Goal: Task Accomplishment & Management: Complete application form

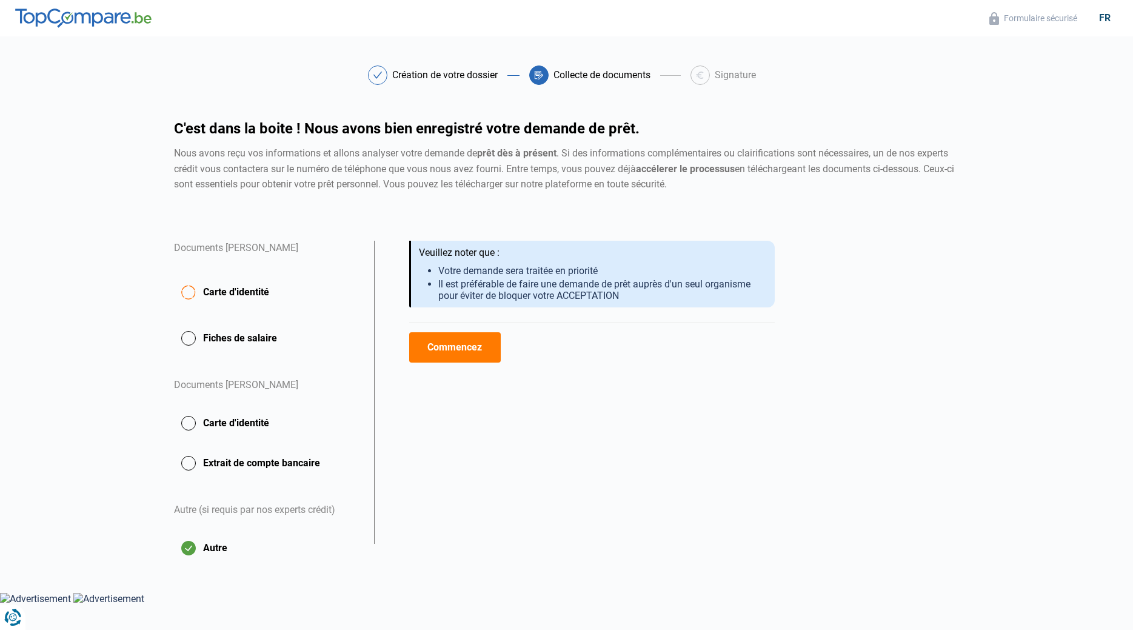
click at [259, 293] on span "Carte d'identité" at bounding box center [236, 292] width 66 height 15
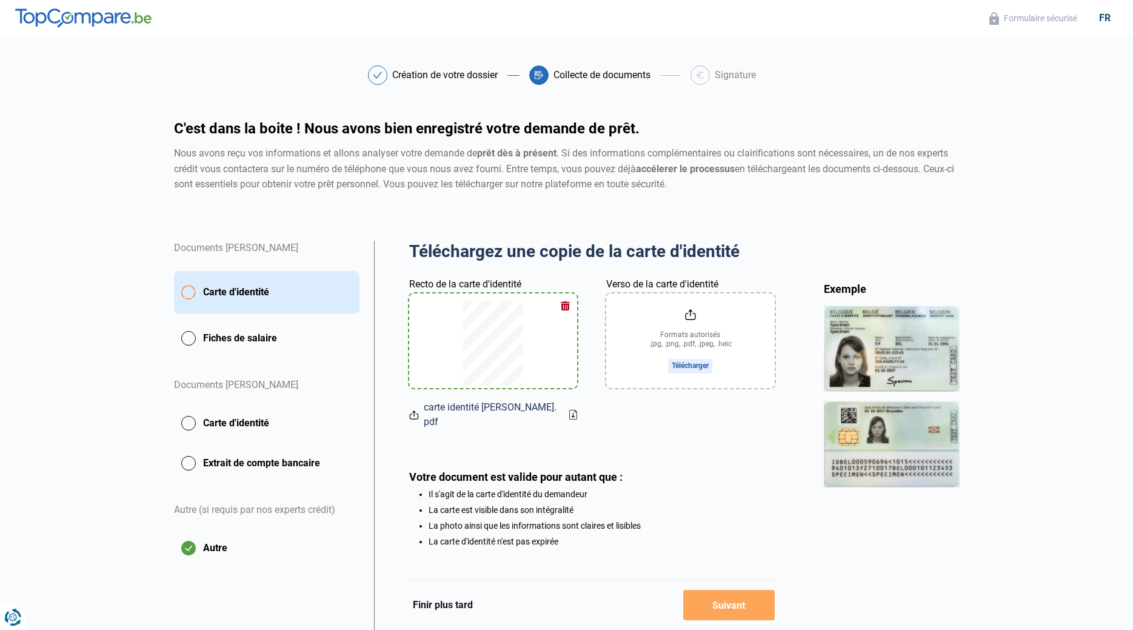
click at [564, 303] on button "button" at bounding box center [565, 305] width 18 height 18
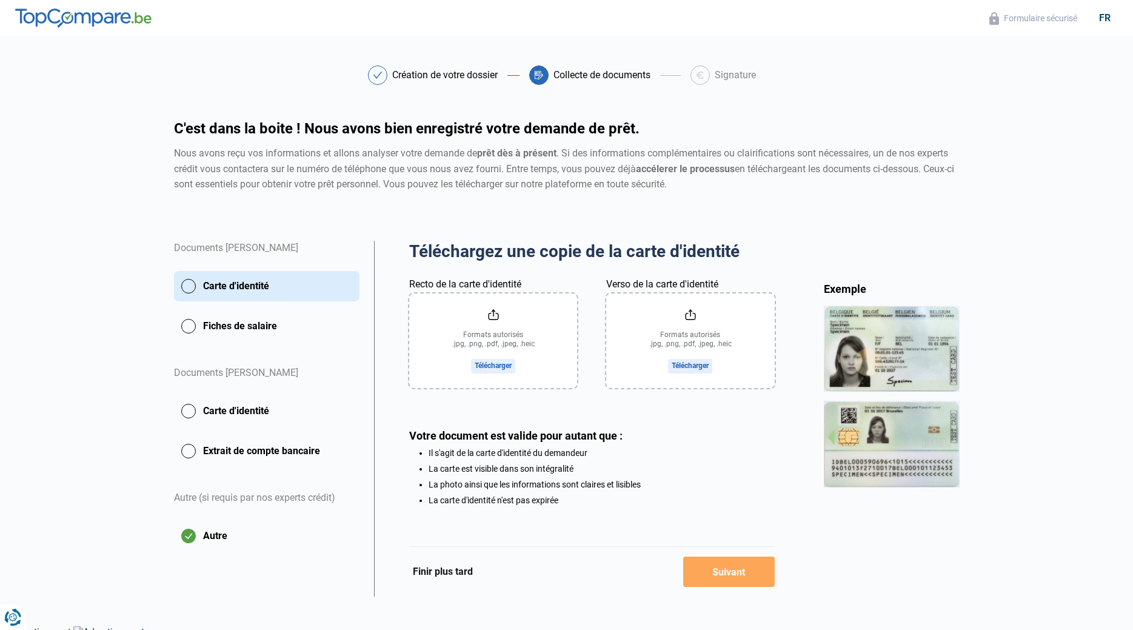
click at [687, 365] on input "Verso de la carte d'identité" at bounding box center [690, 340] width 168 height 95
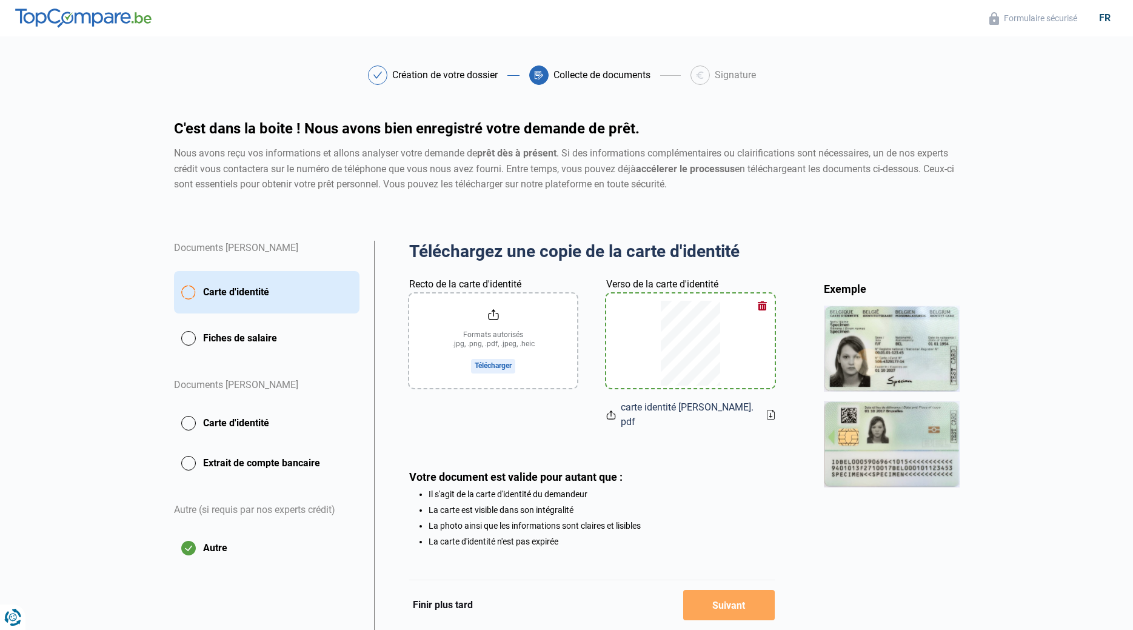
click at [494, 362] on input "Recto de la carte d'identité" at bounding box center [493, 340] width 168 height 95
click at [492, 357] on input "Recto de la carte d'identité" at bounding box center [493, 340] width 168 height 95
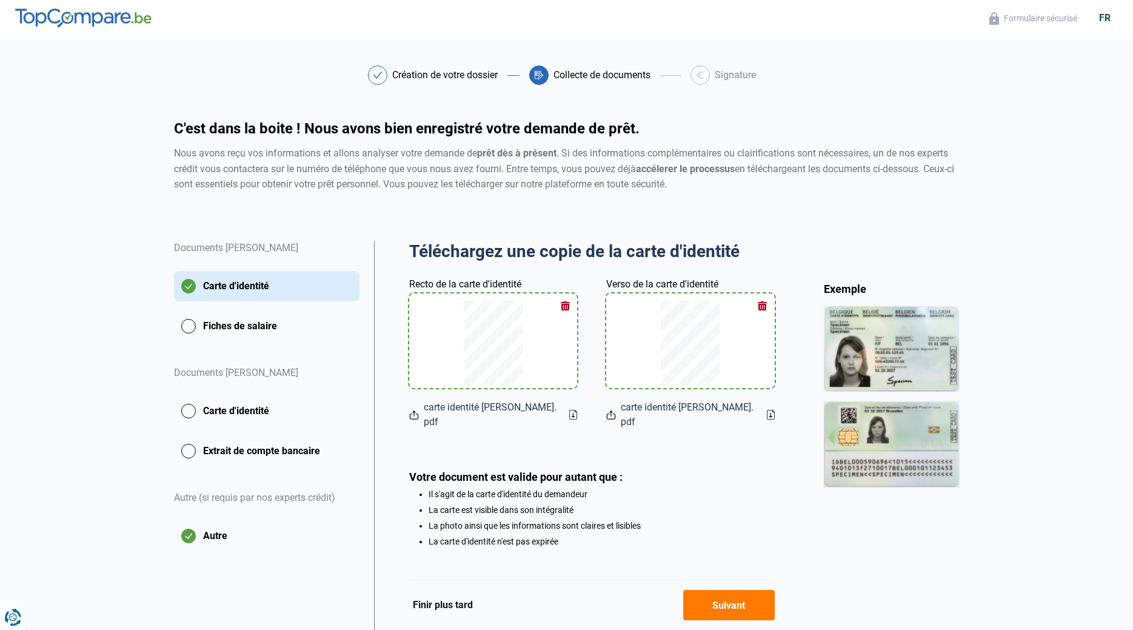
click at [267, 324] on button "Fiches de salaire" at bounding box center [266, 326] width 185 height 30
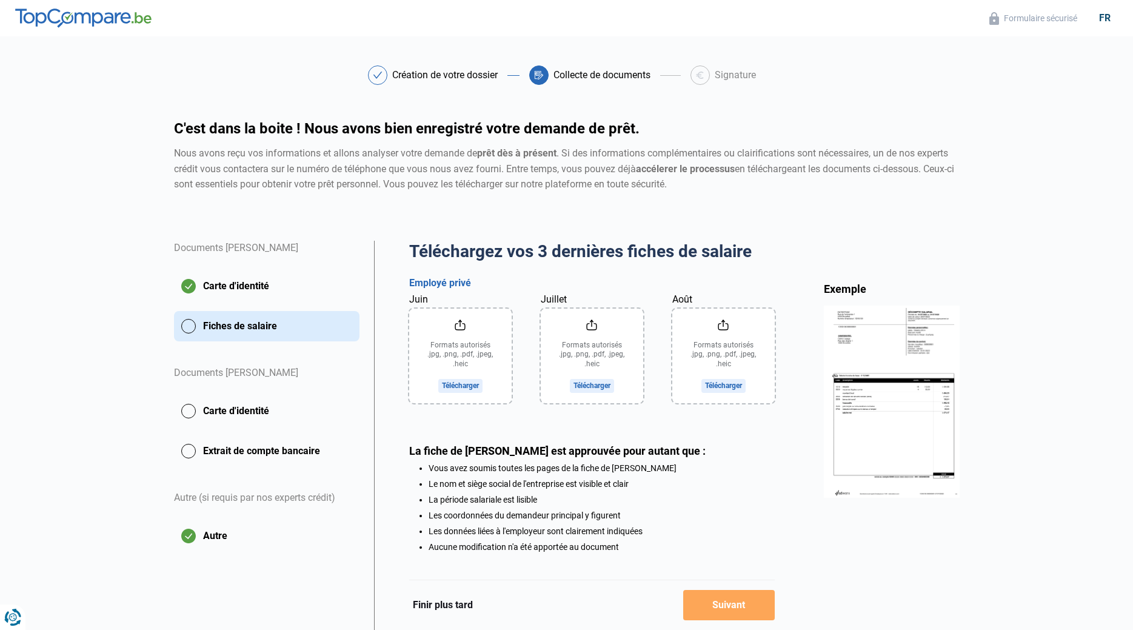
click at [448, 347] on input "Juin" at bounding box center [460, 355] width 102 height 95
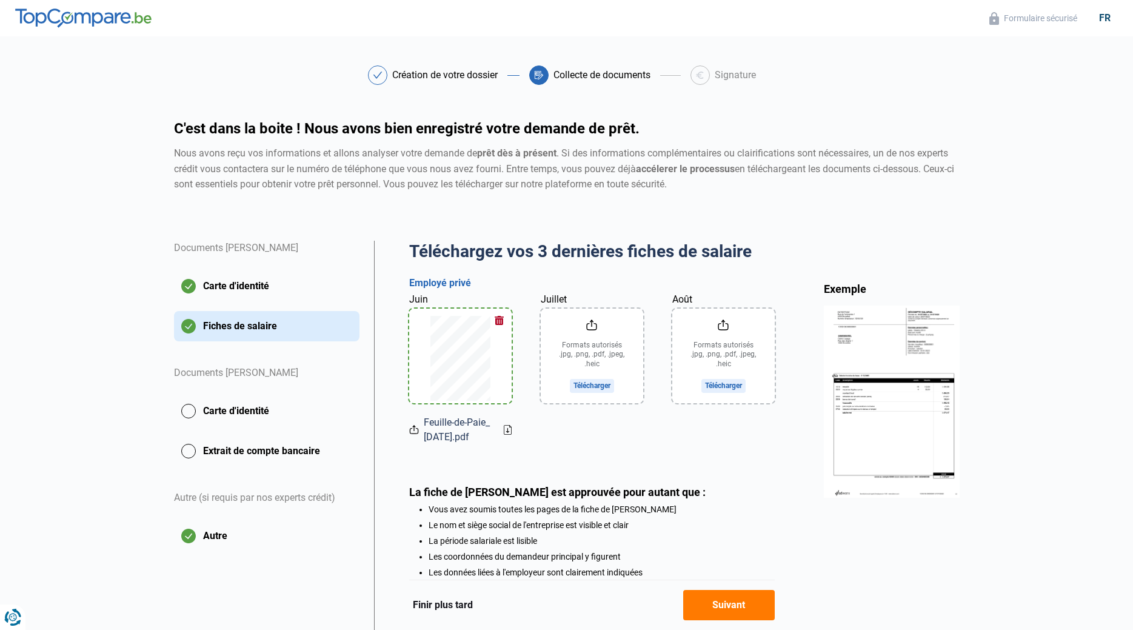
click at [572, 335] on input "Juillet" at bounding box center [592, 355] width 102 height 95
click at [707, 345] on input "Août" at bounding box center [723, 355] width 102 height 95
